Goal: Task Accomplishment & Management: Manage account settings

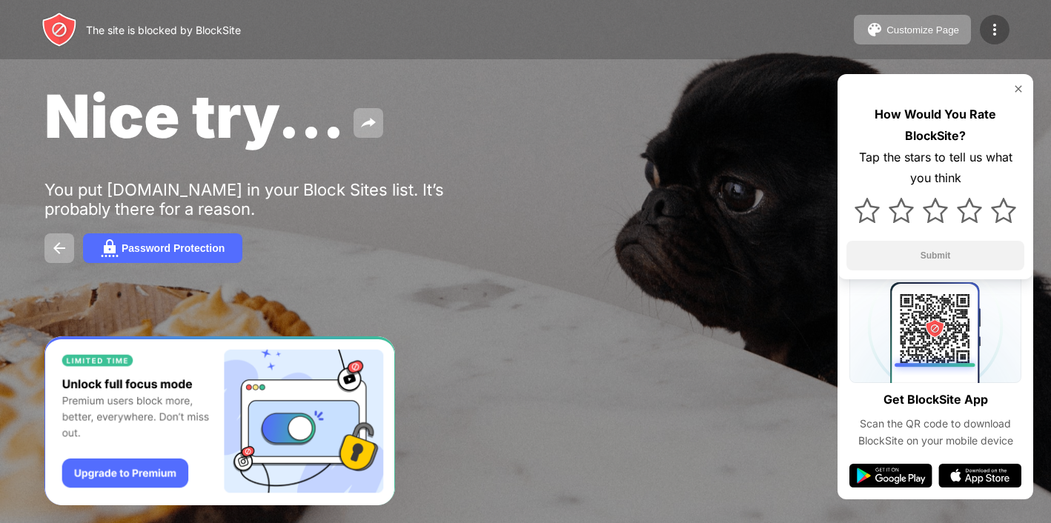
click at [1002, 26] on img at bounding box center [995, 30] width 18 height 18
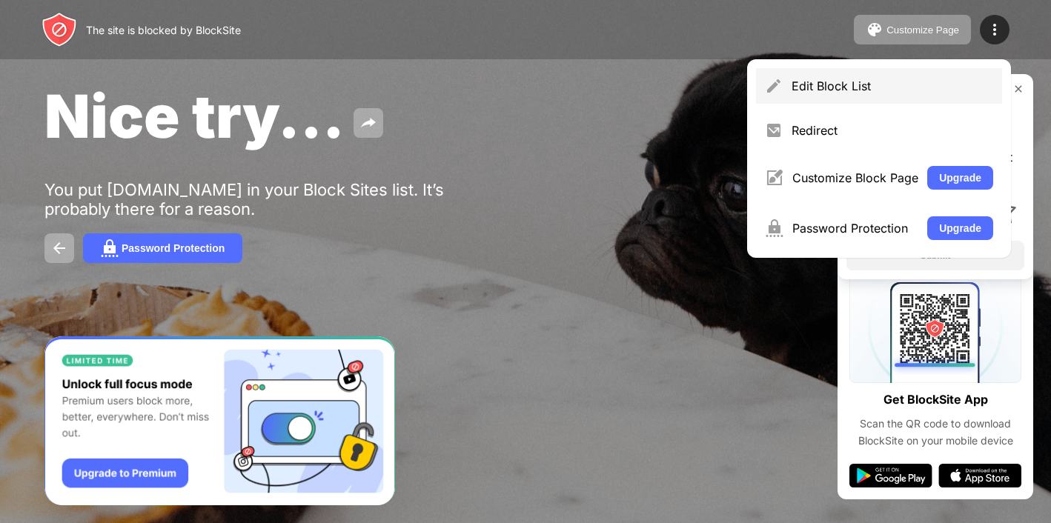
click at [854, 86] on div "Edit Block List" at bounding box center [893, 86] width 202 height 15
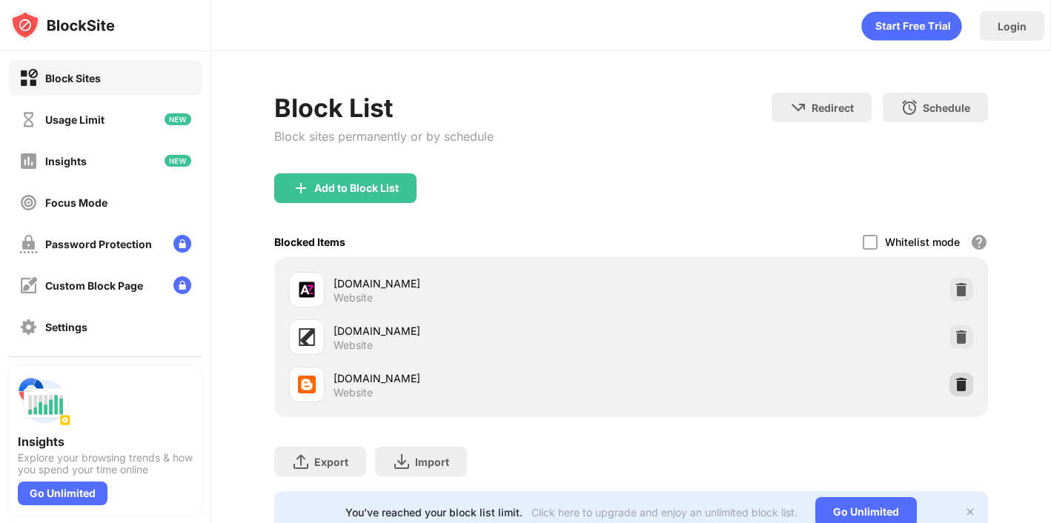
click at [965, 386] on img at bounding box center [961, 384] width 15 height 15
